Goal: Task Accomplishment & Management: Manage account settings

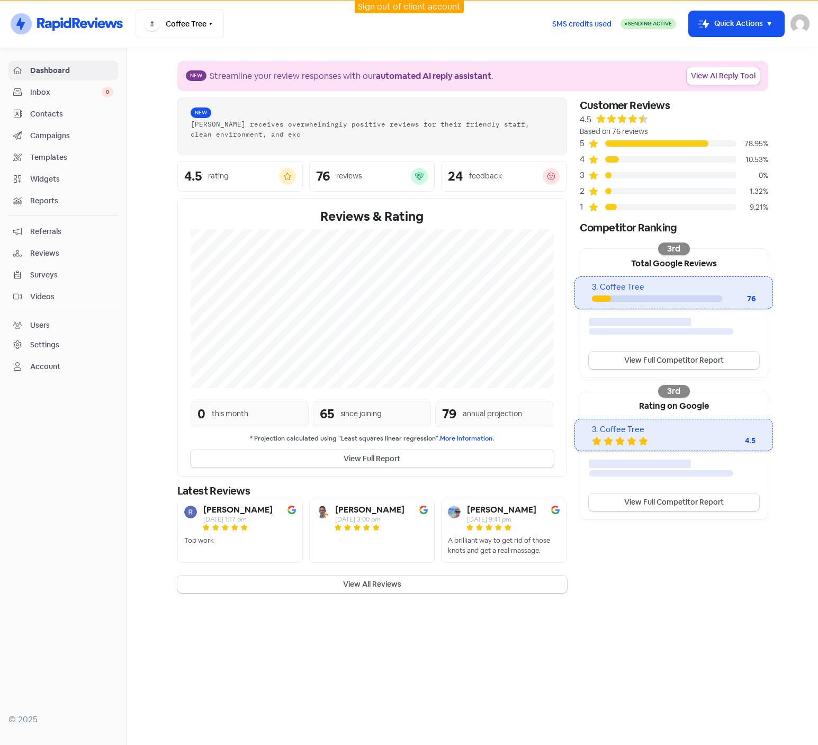
click at [802, 26] on img at bounding box center [799, 23] width 19 height 19
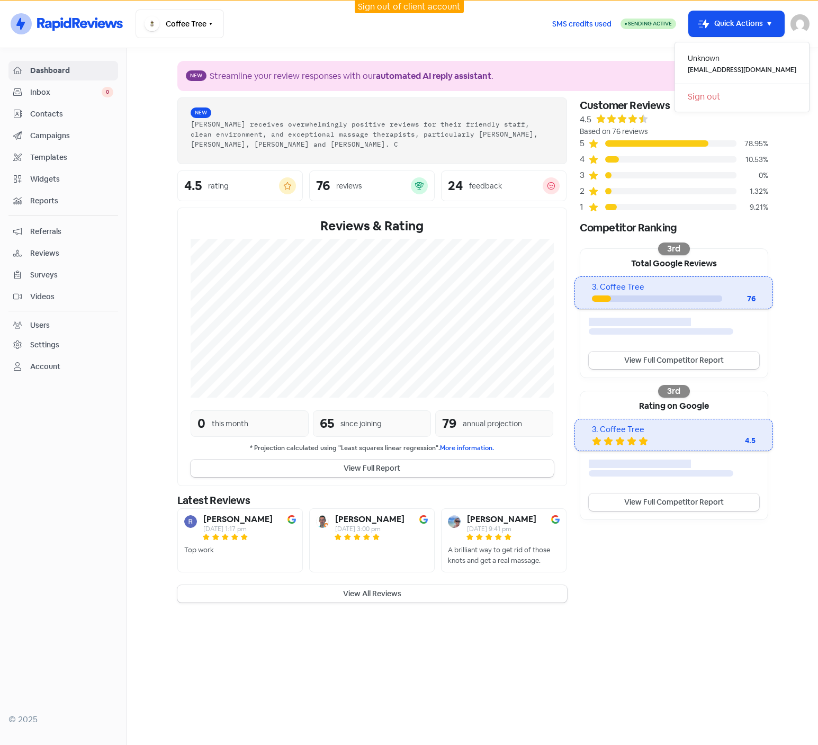
click at [735, 96] on link "Sign out" at bounding box center [742, 96] width 134 height 17
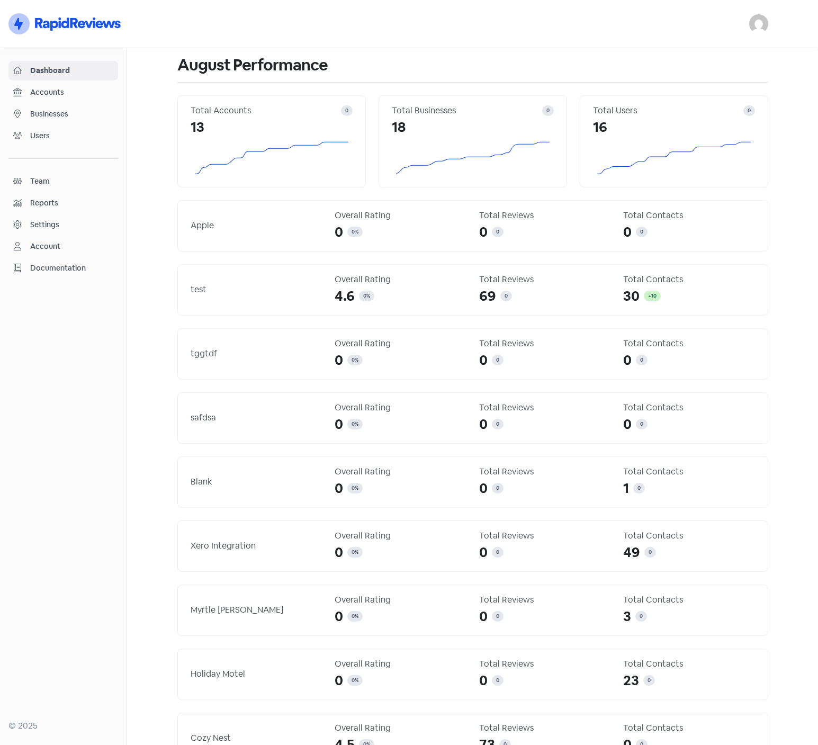
click at [761, 26] on img at bounding box center [758, 23] width 19 height 19
click at [699, 91] on link "Sign out" at bounding box center [701, 96] width 134 height 17
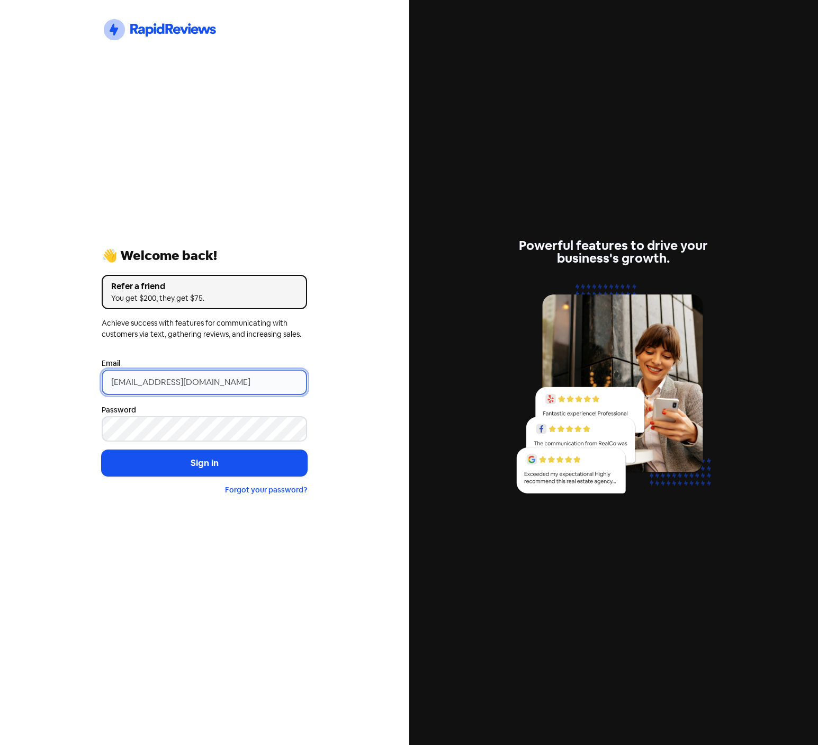
drag, startPoint x: 248, startPoint y: 373, endPoint x: 1, endPoint y: 359, distance: 247.0
click at [3, 359] on div "Icon For Thunder-circle 👋 Welcome back! Refer a friend You get $200, they get $…" at bounding box center [204, 372] width 409 height 745
paste input "marketing@treadway.co.nz"
type input "[EMAIL_ADDRESS][PERSON_NAME][DOMAIN_NAME]"
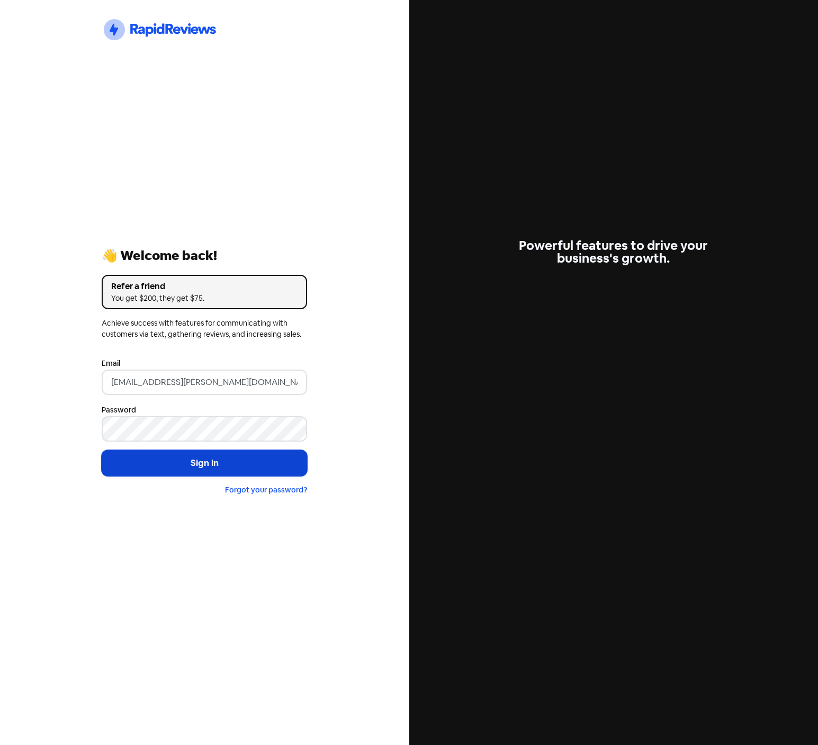
click at [203, 463] on button "Sign in" at bounding box center [204, 463] width 205 height 26
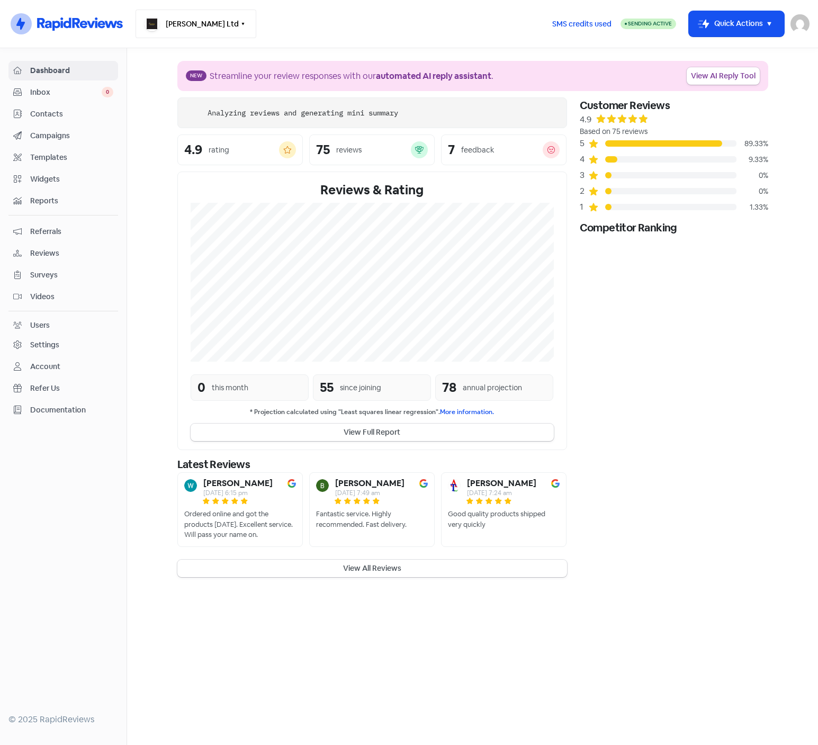
click at [239, 21] on icon "button" at bounding box center [243, 24] width 8 height 8
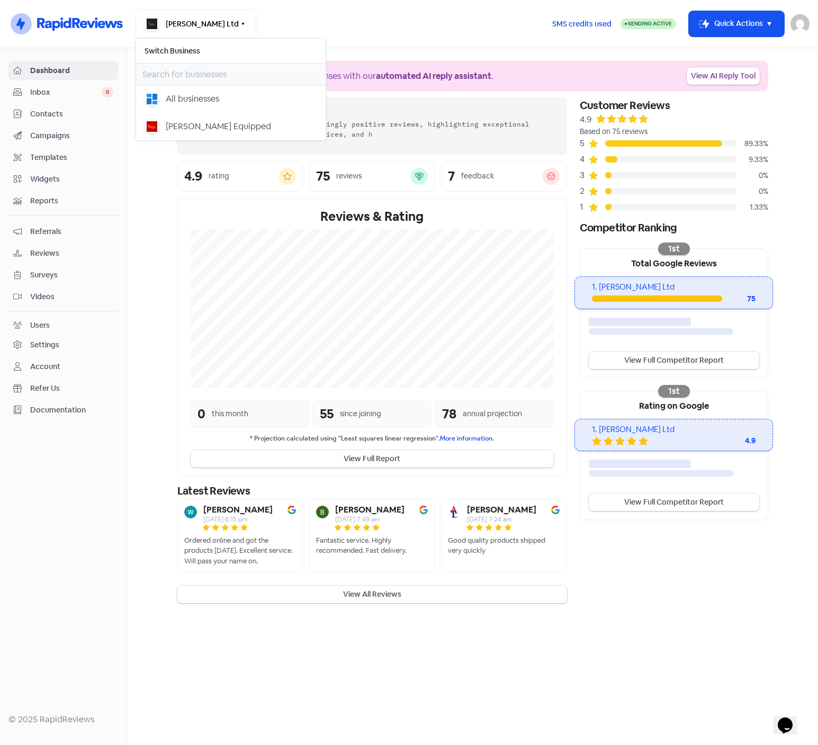
click at [373, 33] on div "Treadway Ltd Switch Business All businesses Treadway Equipped" at bounding box center [339, 24] width 408 height 29
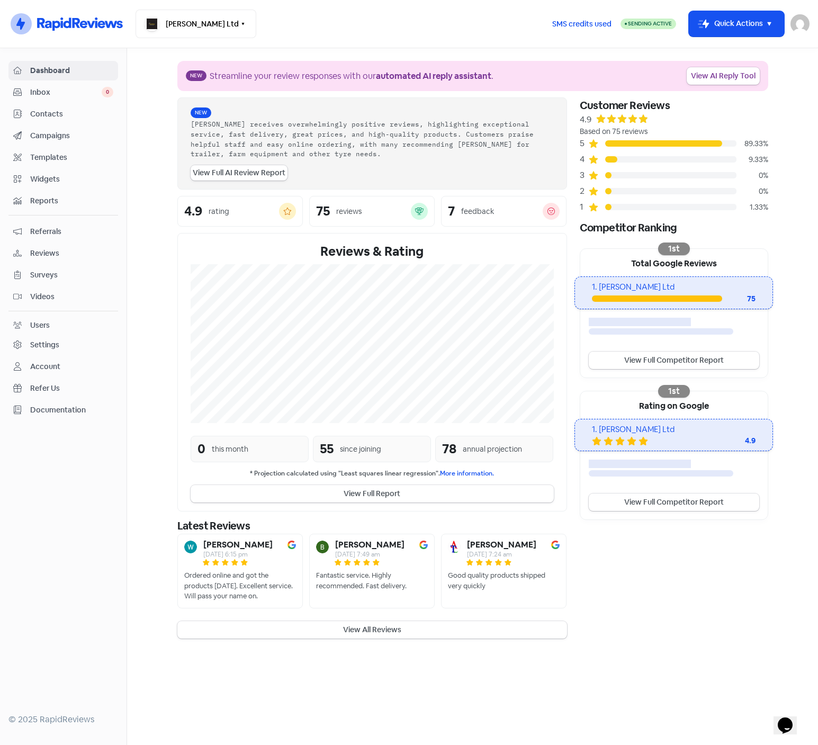
click at [41, 322] on div "Users" at bounding box center [40, 325] width 20 height 11
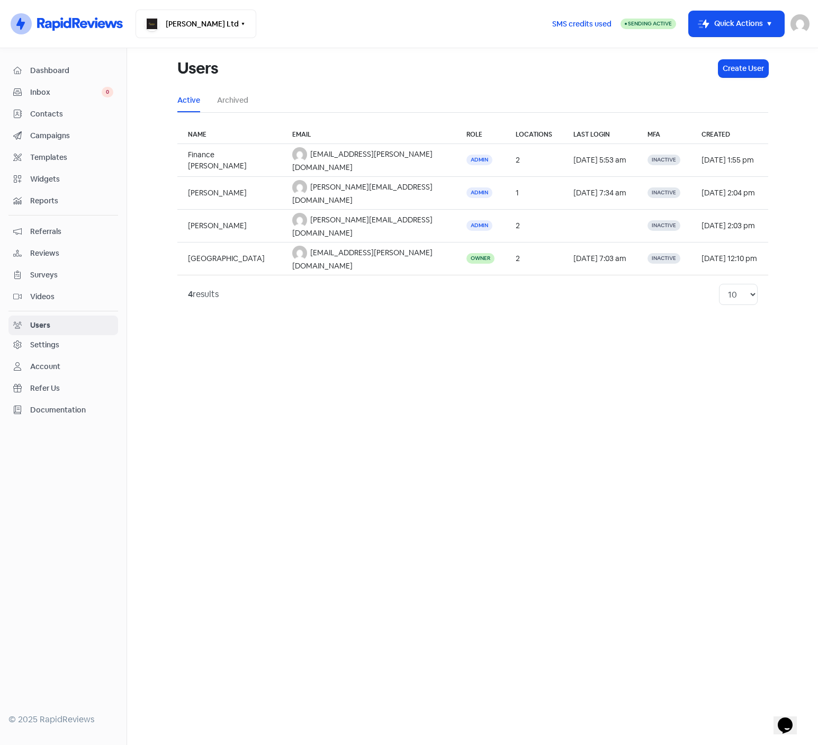
click at [44, 111] on span "Contacts" at bounding box center [71, 113] width 83 height 11
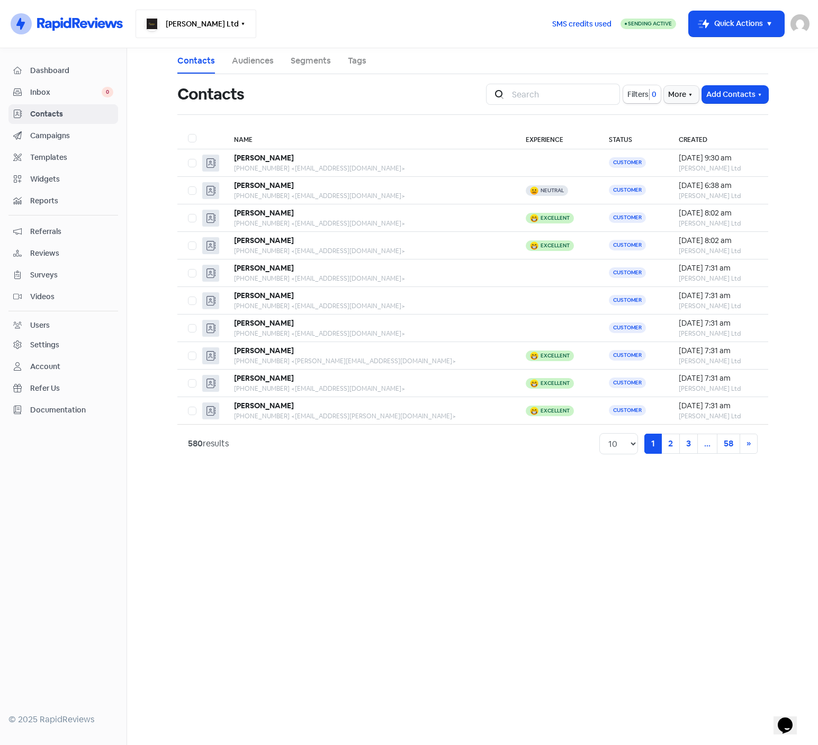
click at [179, 24] on button "[PERSON_NAME] Ltd" at bounding box center [195, 24] width 121 height 29
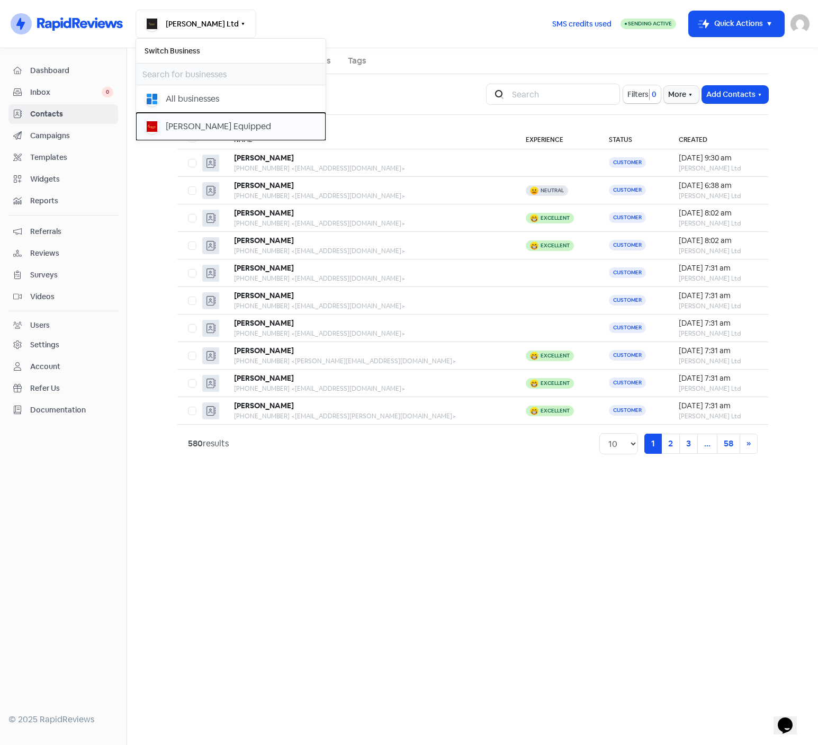
click at [188, 126] on div "[PERSON_NAME] Equipped" at bounding box center [218, 126] width 105 height 13
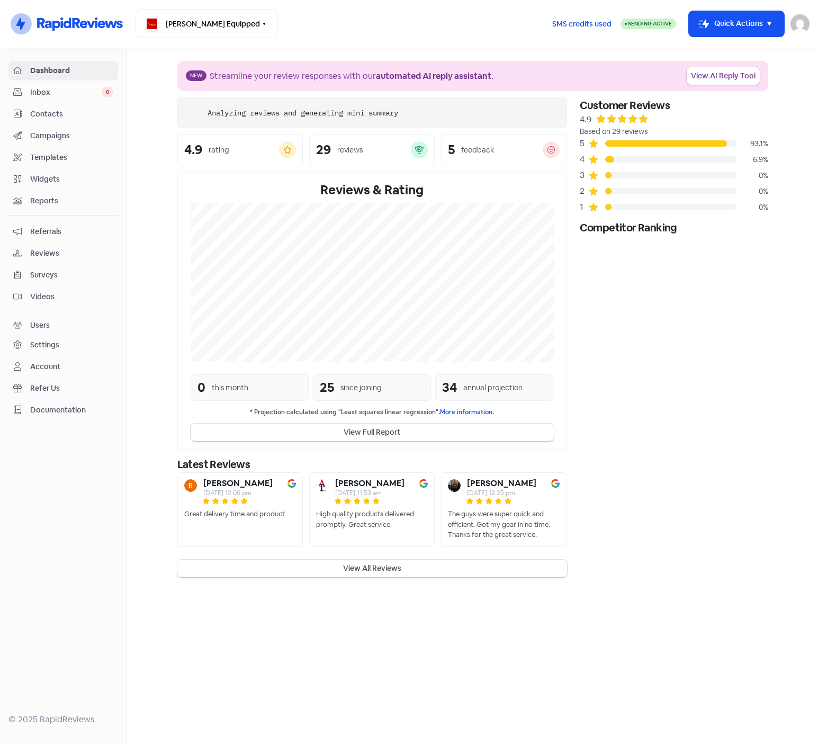
click at [41, 113] on span "Contacts" at bounding box center [71, 113] width 83 height 11
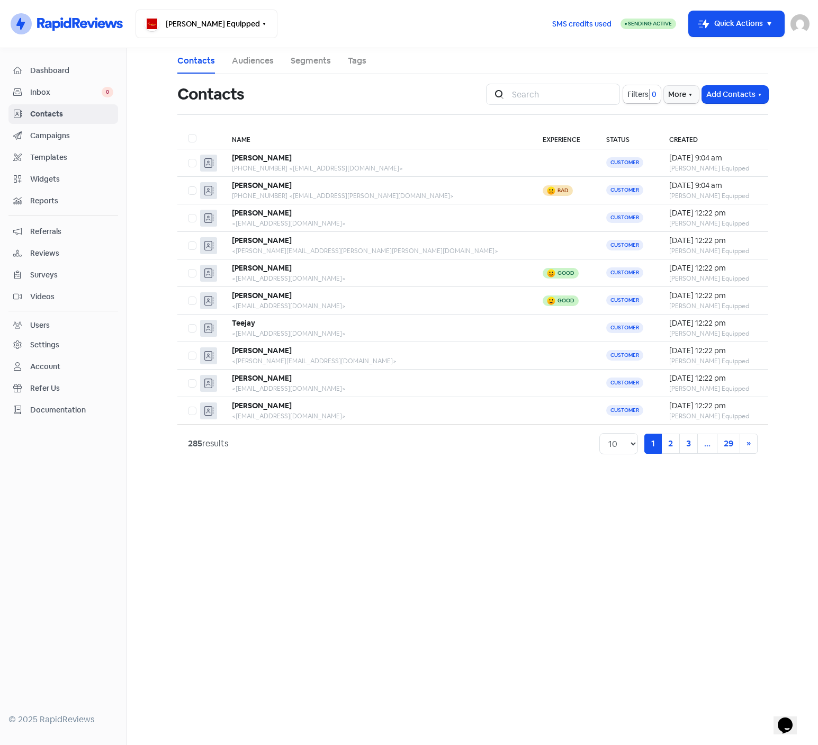
click at [44, 323] on div "Users" at bounding box center [40, 325] width 20 height 11
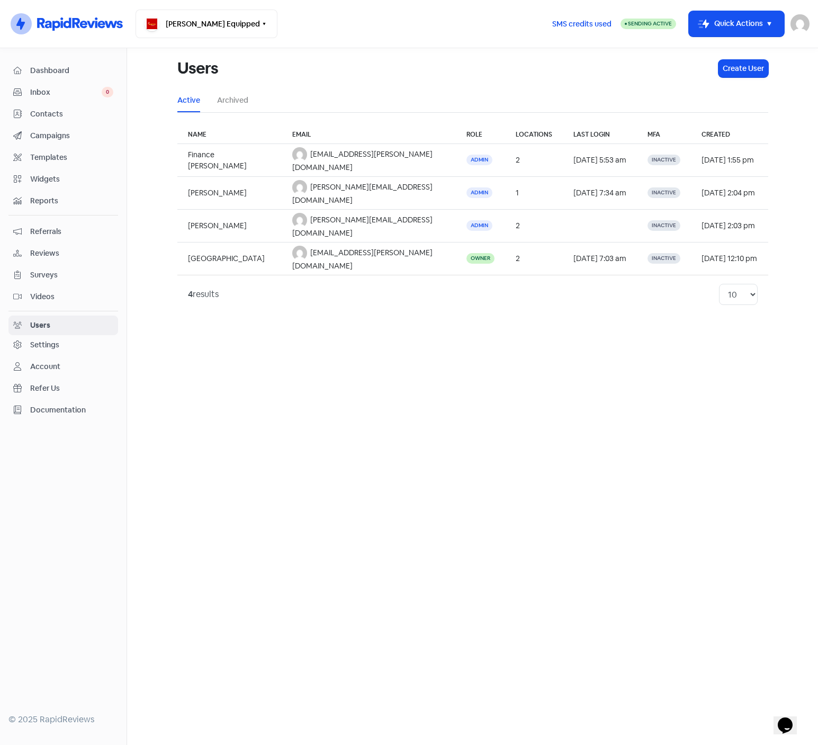
click at [57, 113] on span "Contacts" at bounding box center [71, 113] width 83 height 11
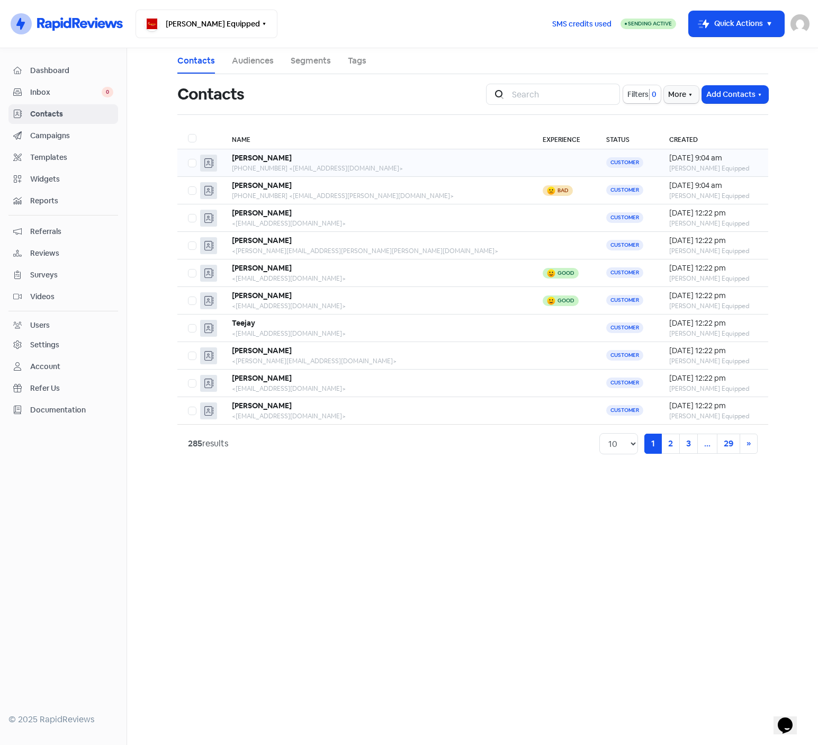
click at [532, 164] on td at bounding box center [564, 163] width 64 height 28
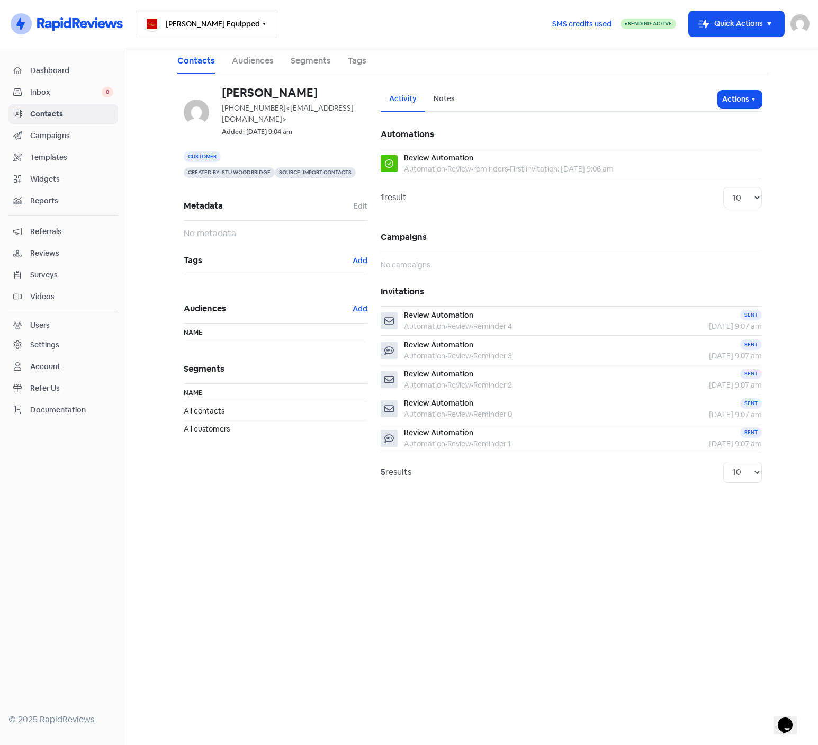
click at [210, 25] on button "[PERSON_NAME] Equipped" at bounding box center [206, 24] width 142 height 29
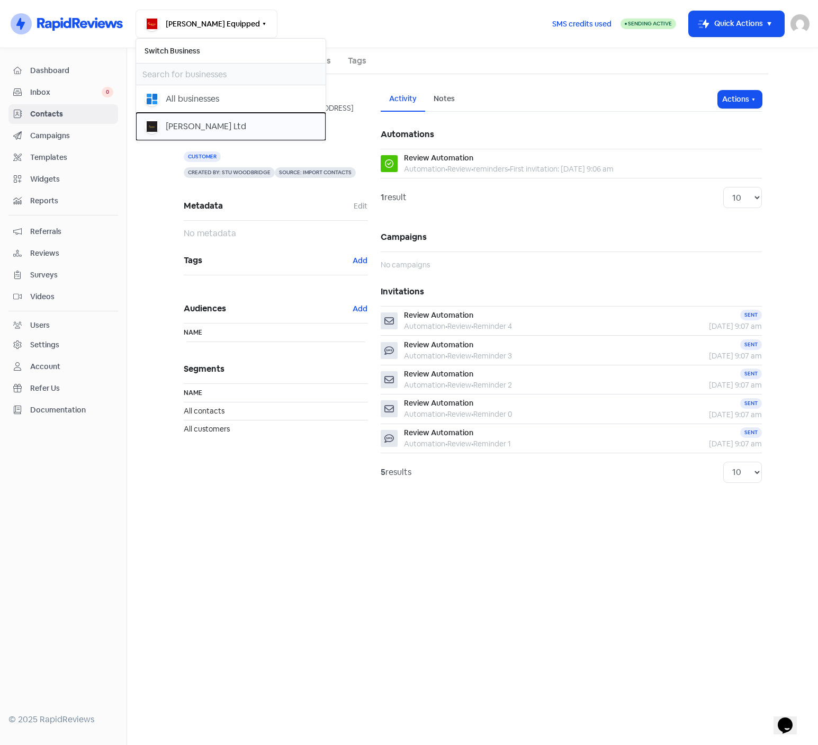
click at [194, 123] on div "[PERSON_NAME] Ltd" at bounding box center [206, 126] width 80 height 13
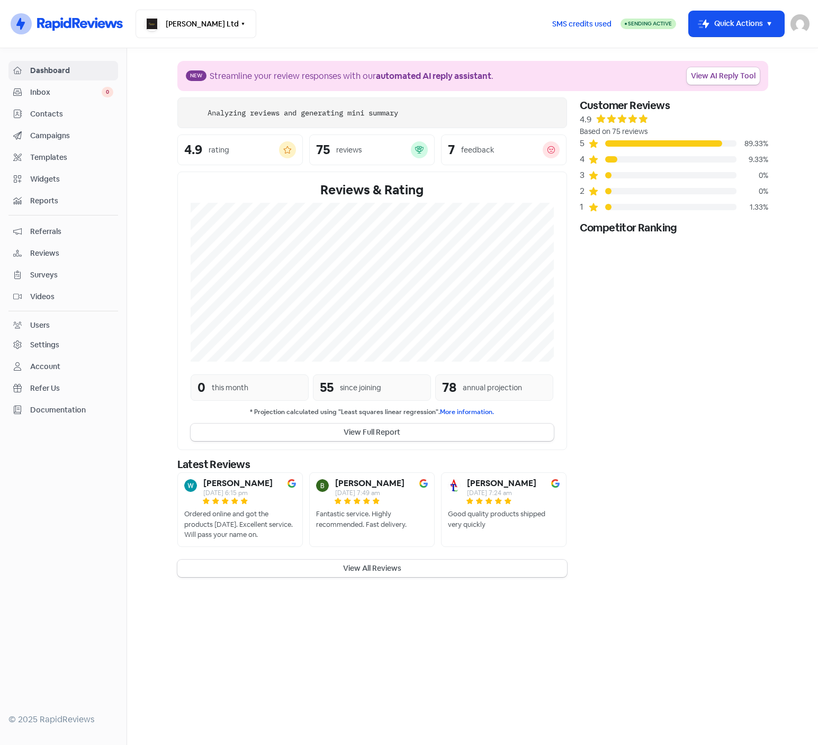
click at [43, 114] on span "Contacts" at bounding box center [71, 113] width 83 height 11
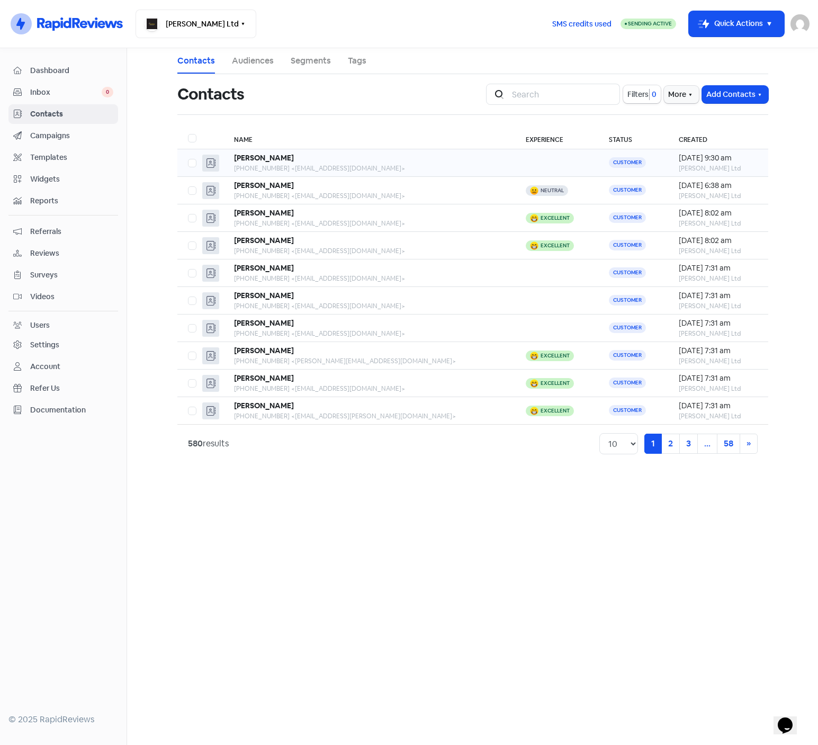
click at [427, 165] on div "[PHONE_NUMBER] <[EMAIL_ADDRESS][DOMAIN_NAME]>" at bounding box center [369, 169] width 270 height 10
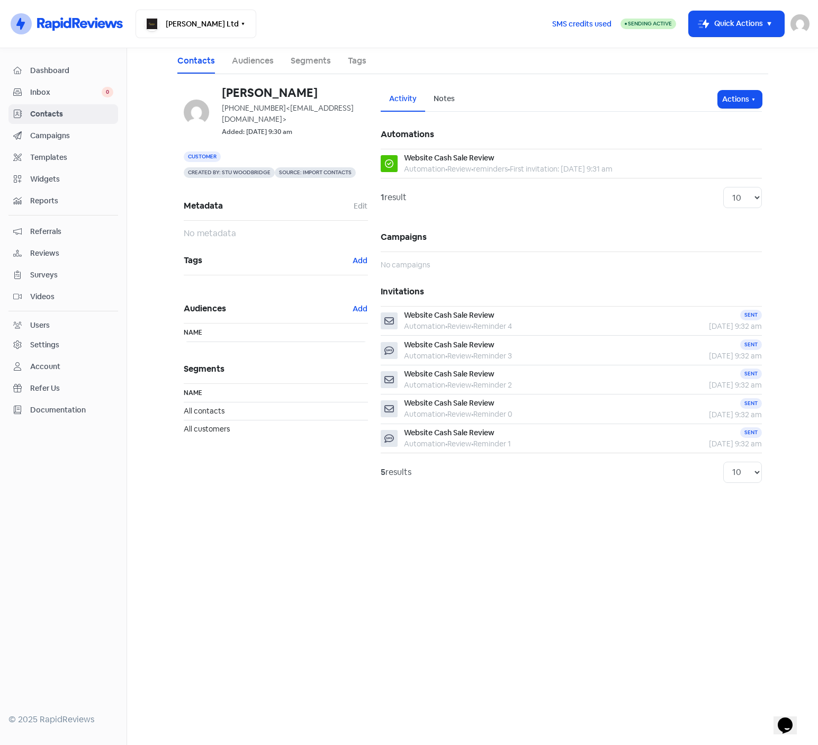
click at [49, 364] on div "Account" at bounding box center [45, 366] width 30 height 11
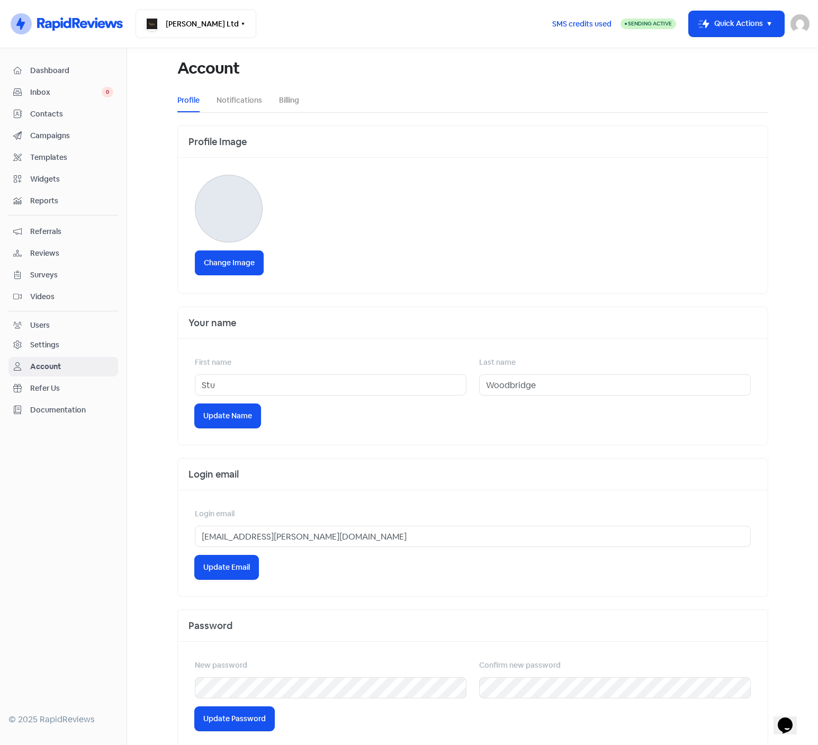
click at [49, 327] on div "Users" at bounding box center [40, 325] width 20 height 11
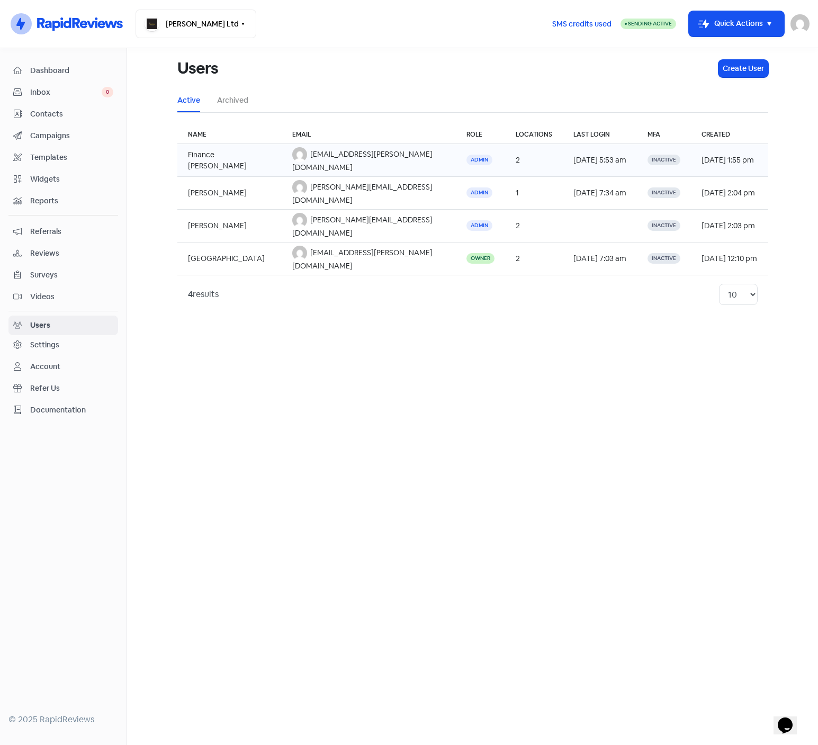
click at [395, 152] on td "admin@treadway.co.nz" at bounding box center [369, 160] width 175 height 33
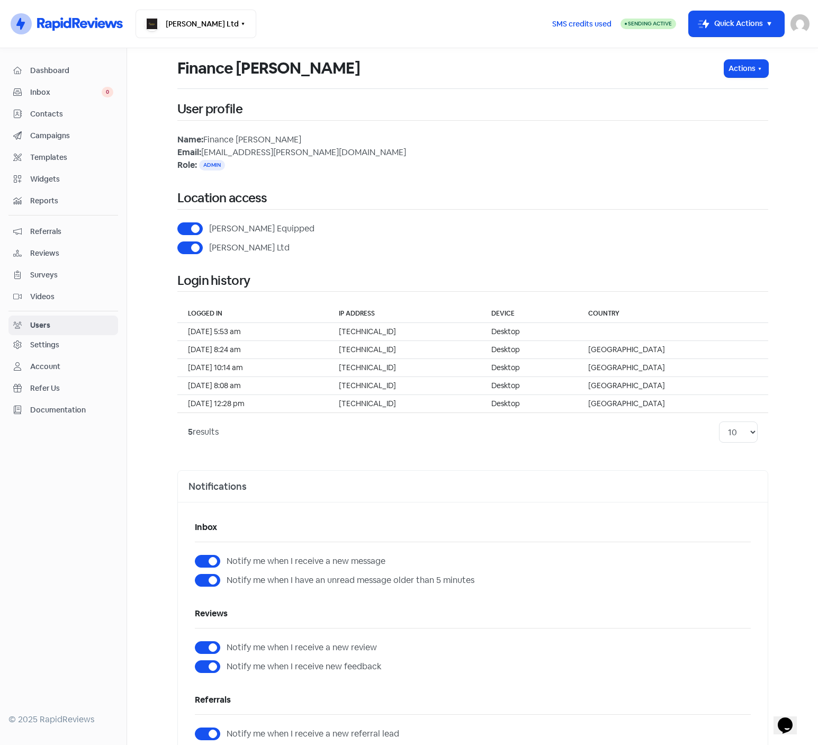
click at [38, 323] on div "Users" at bounding box center [40, 325] width 20 height 11
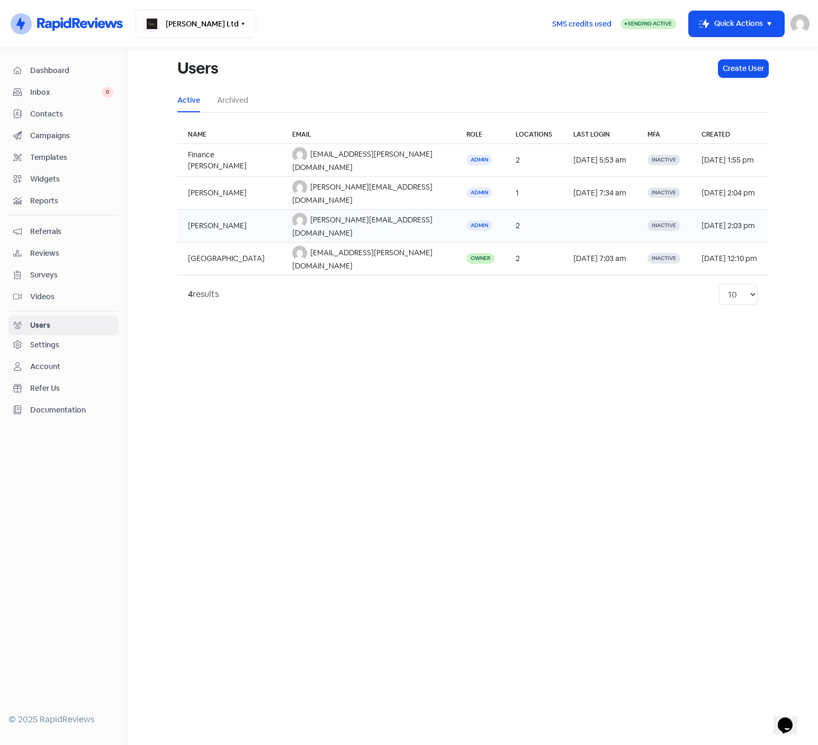
click at [563, 210] on td at bounding box center [600, 226] width 74 height 33
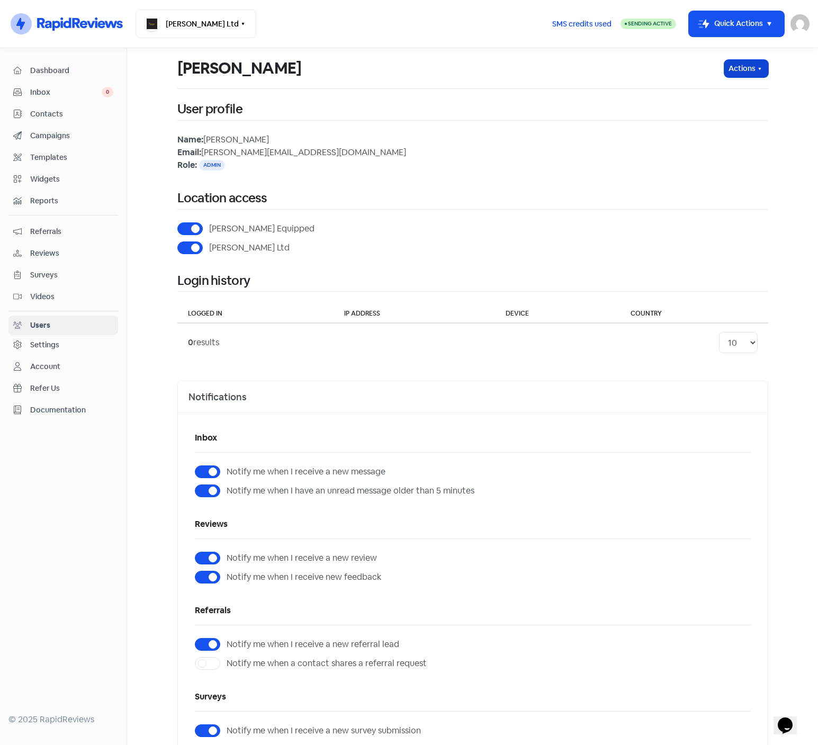
click at [755, 69] on icon "button" at bounding box center [759, 69] width 8 height 8
click at [701, 136] on button "Delete User" at bounding box center [726, 138] width 84 height 21
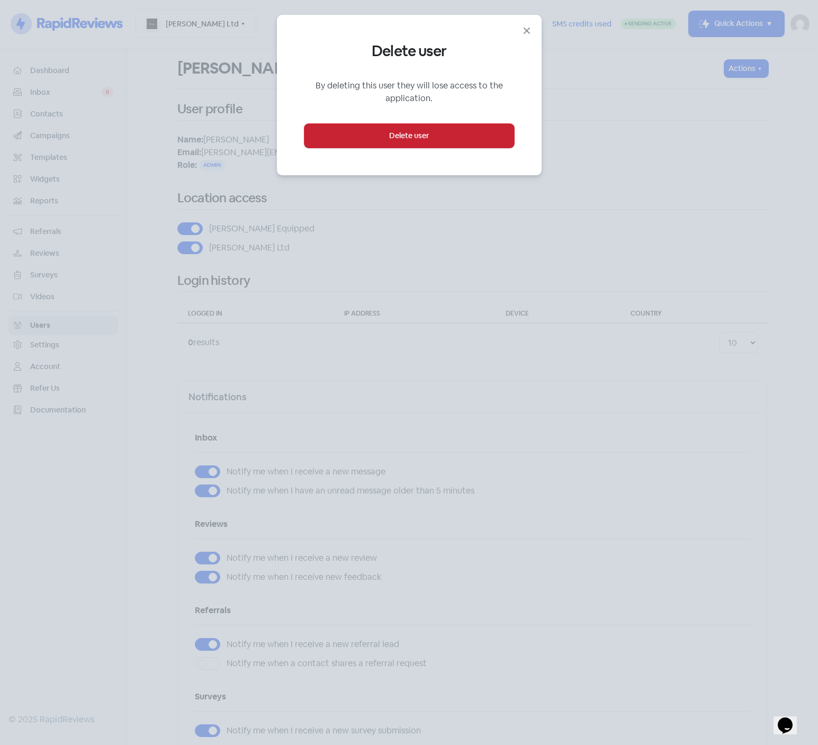
click at [402, 135] on button "Delete user" at bounding box center [409, 136] width 210 height 24
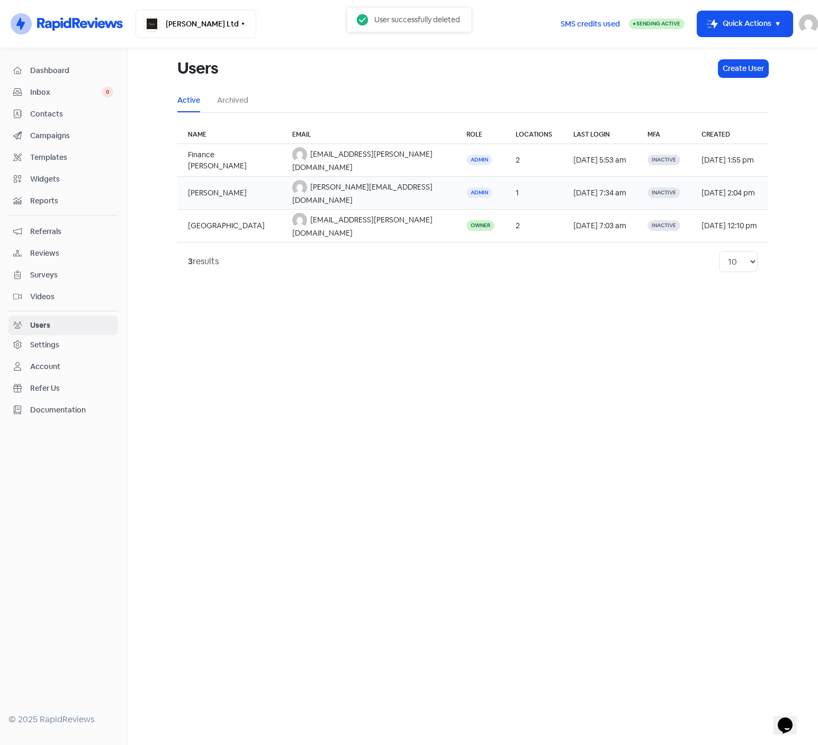
click at [505, 177] on td "1" at bounding box center [534, 193] width 58 height 33
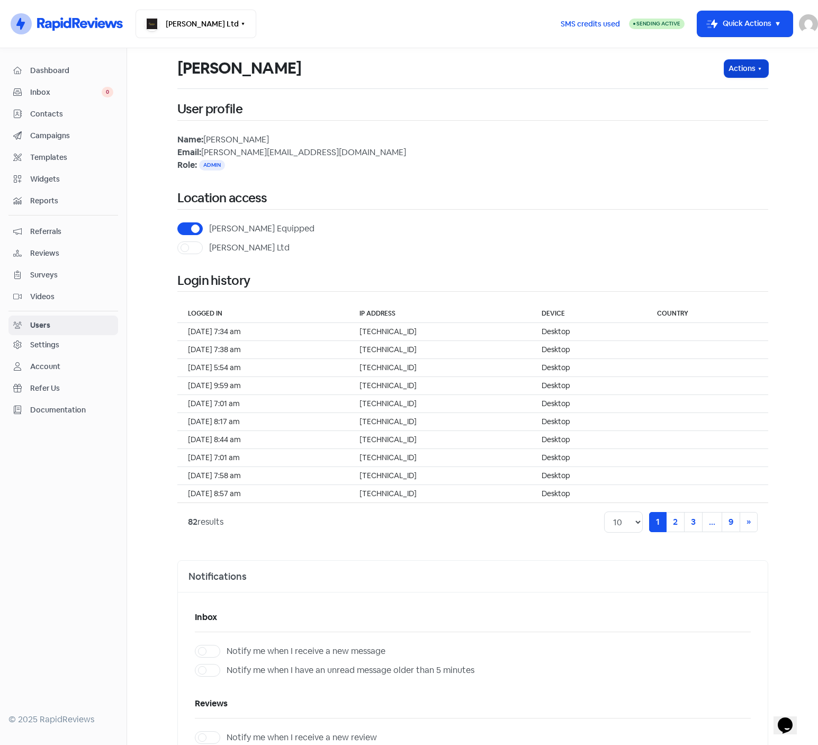
click at [747, 69] on button "Actions" at bounding box center [746, 68] width 44 height 17
click at [705, 134] on button "Delete User" at bounding box center [726, 138] width 84 height 21
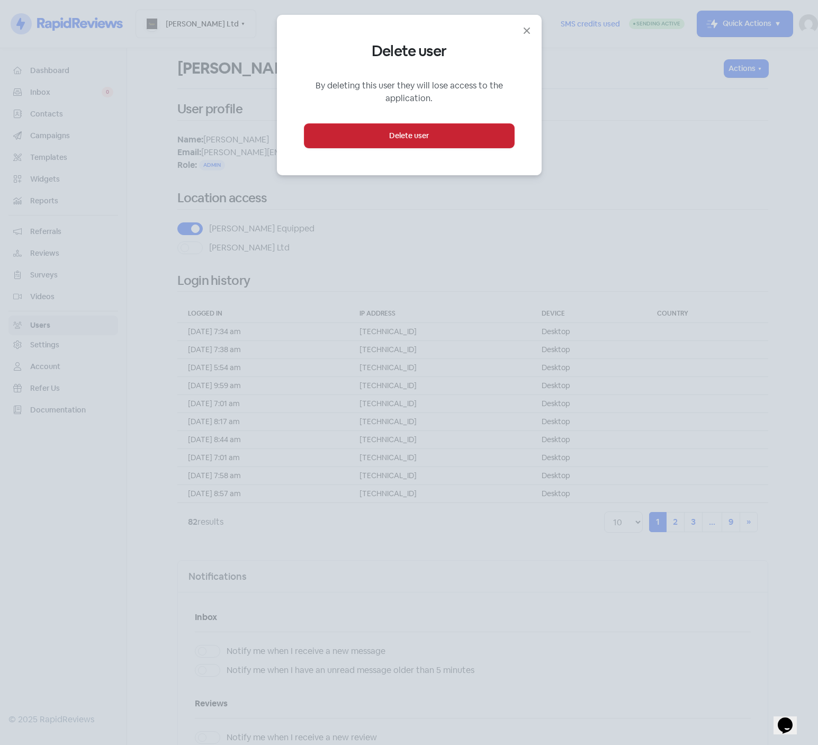
click at [393, 140] on button "Delete user" at bounding box center [409, 136] width 210 height 24
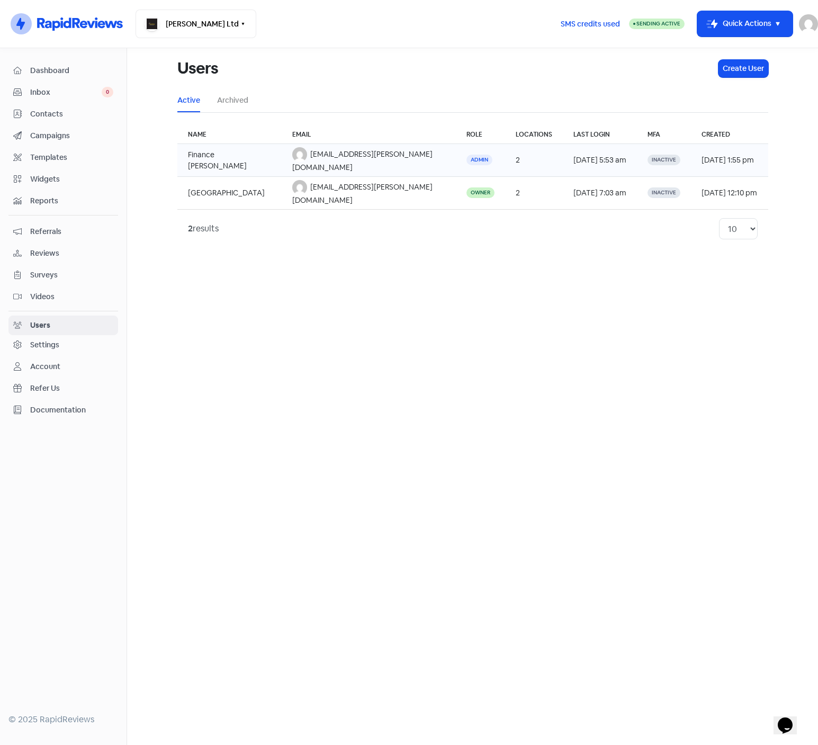
click at [505, 152] on td "2" at bounding box center [534, 160] width 58 height 33
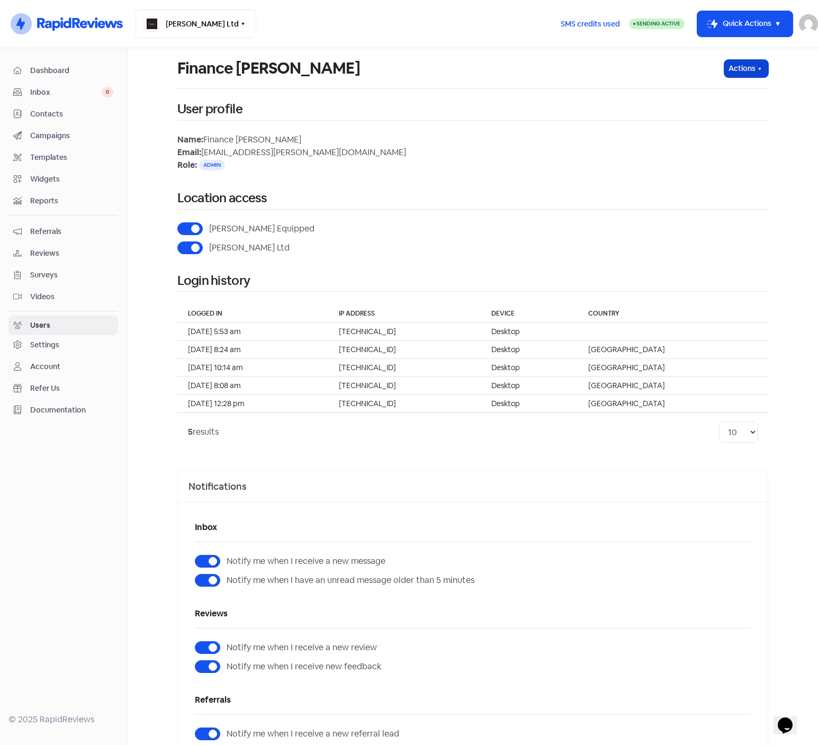
click at [759, 68] on button "Actions" at bounding box center [746, 68] width 44 height 17
click at [700, 134] on button "Delete User" at bounding box center [726, 138] width 84 height 21
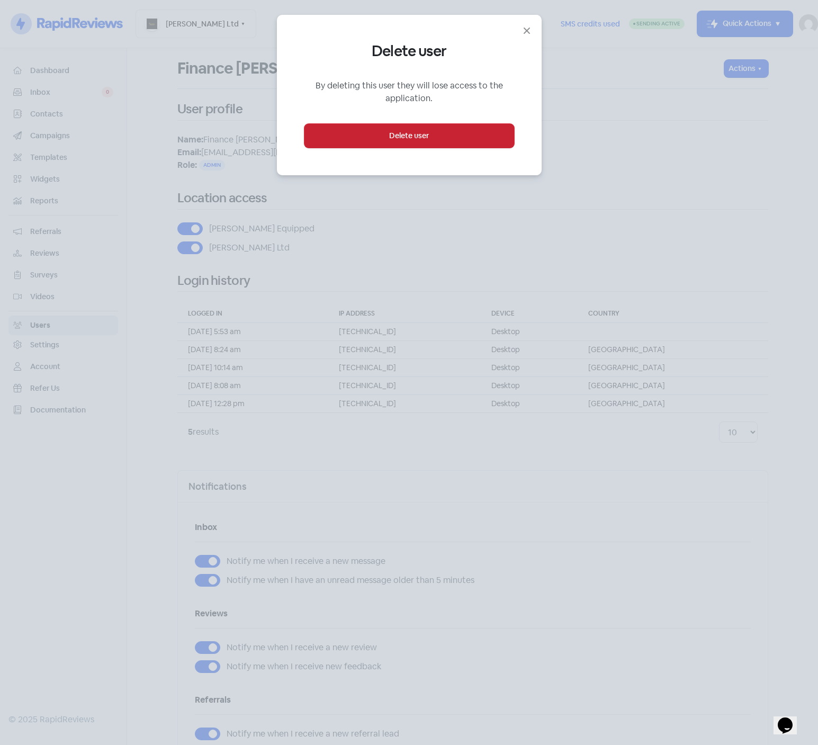
click at [388, 130] on button "Delete user" at bounding box center [409, 136] width 210 height 24
